Goal: Use online tool/utility: Utilize a website feature to perform a specific function

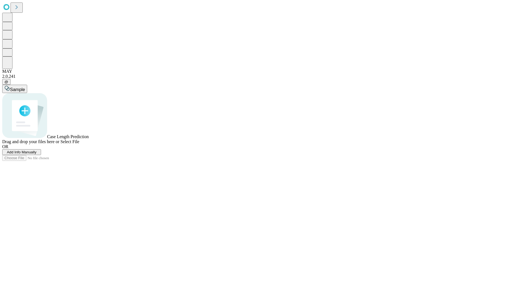
click at [79, 144] on span "Select File" at bounding box center [69, 141] width 19 height 5
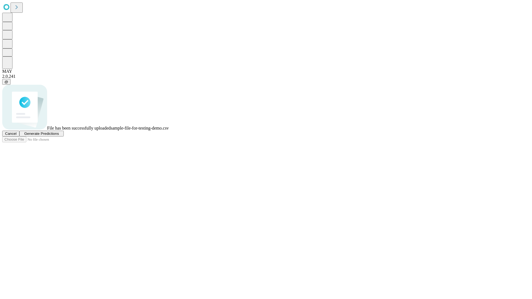
click at [59, 136] on span "Generate Predictions" at bounding box center [41, 134] width 35 height 4
